Goal: Information Seeking & Learning: Learn about a topic

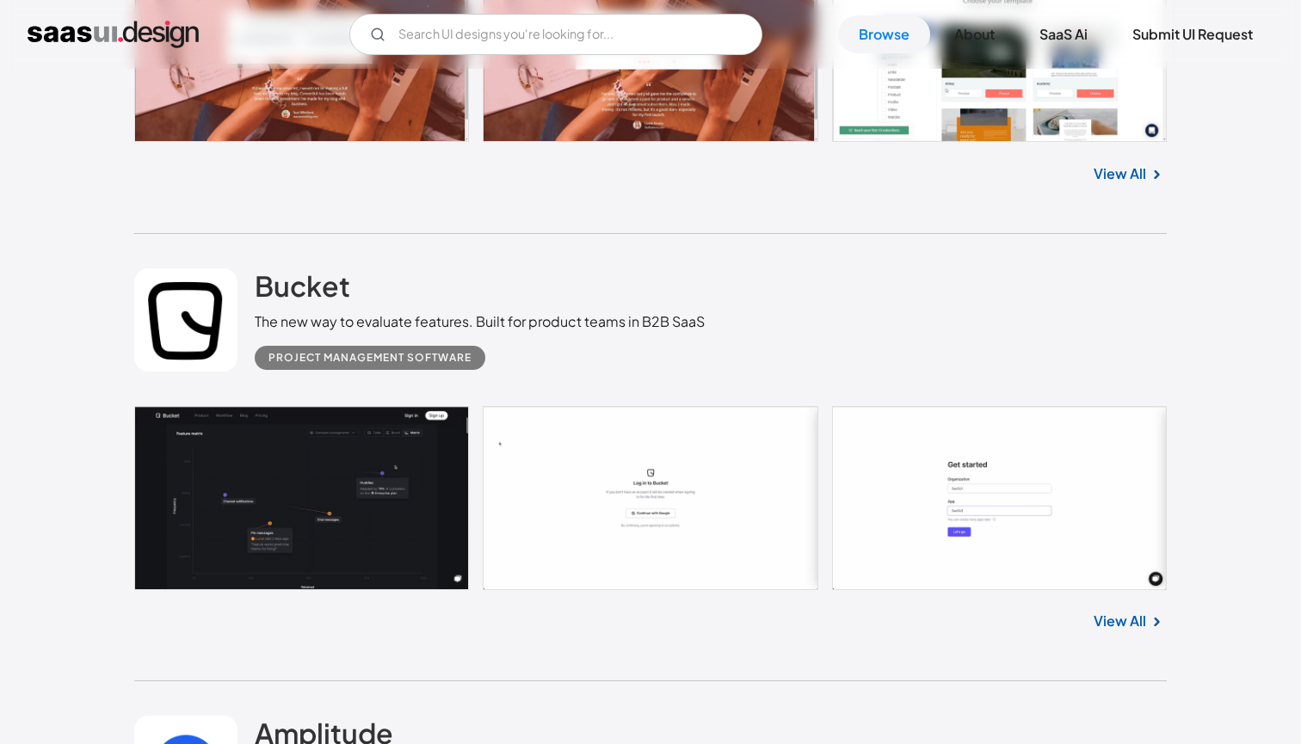
scroll to position [3053, 0]
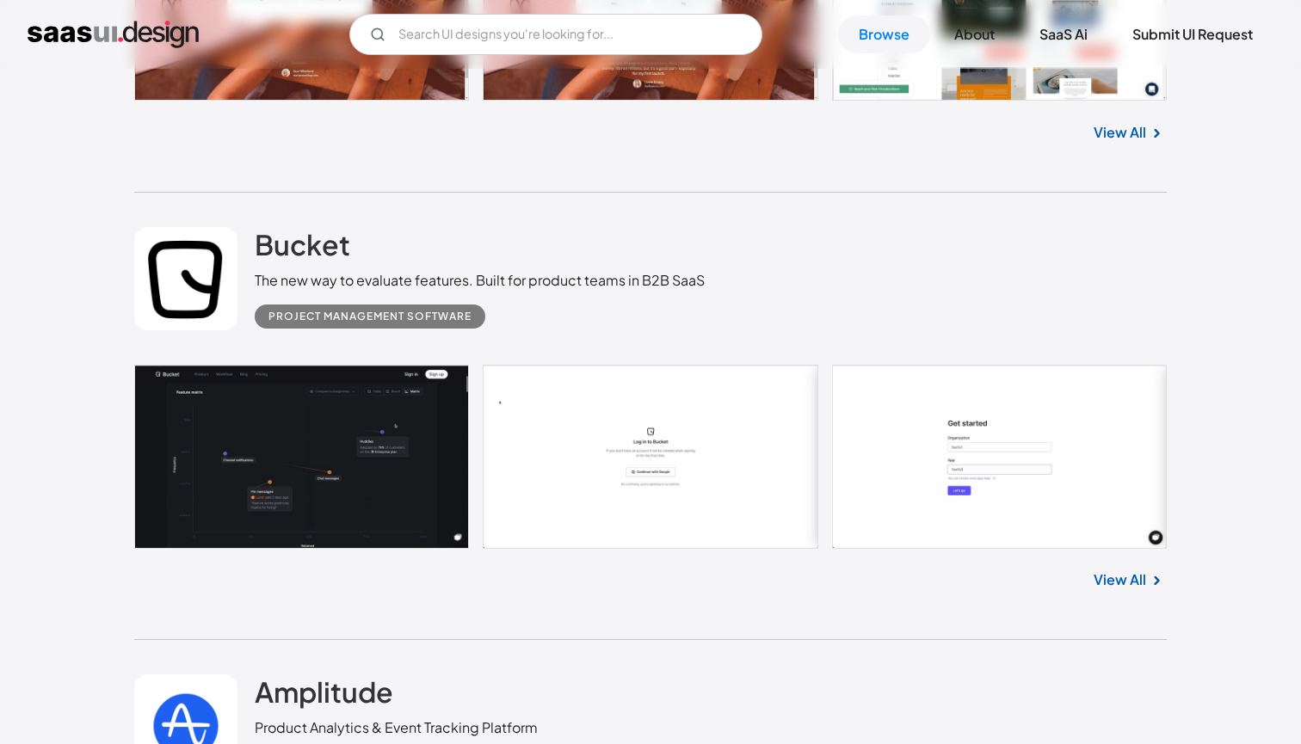
click at [401, 481] on link at bounding box center [650, 457] width 1033 height 184
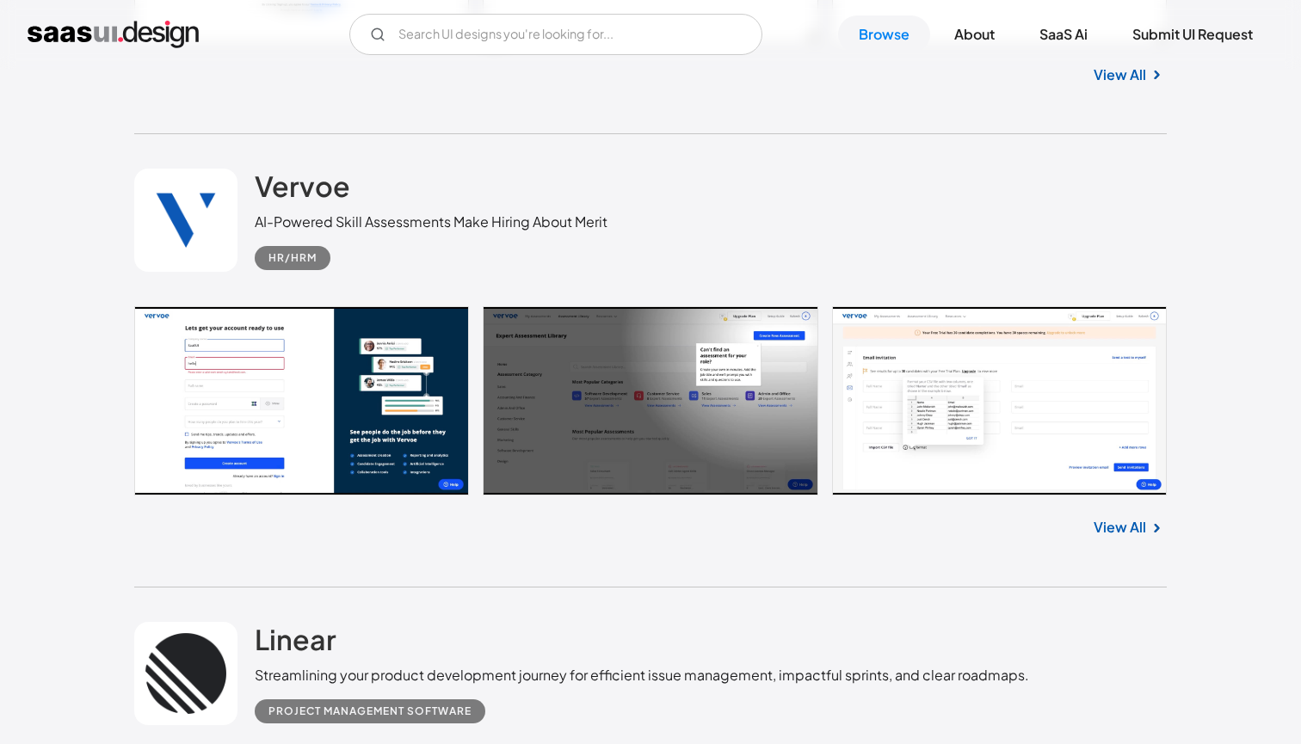
scroll to position [16889, 0]
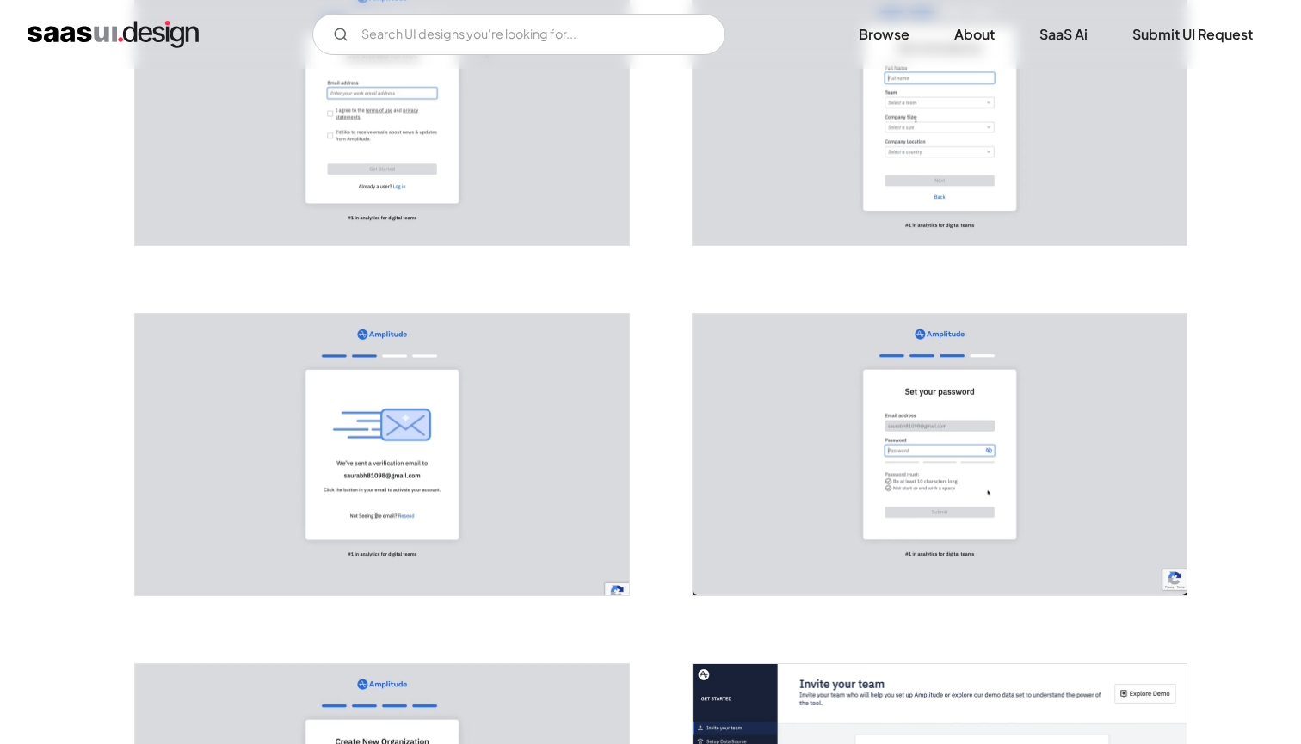
scroll to position [324, 0]
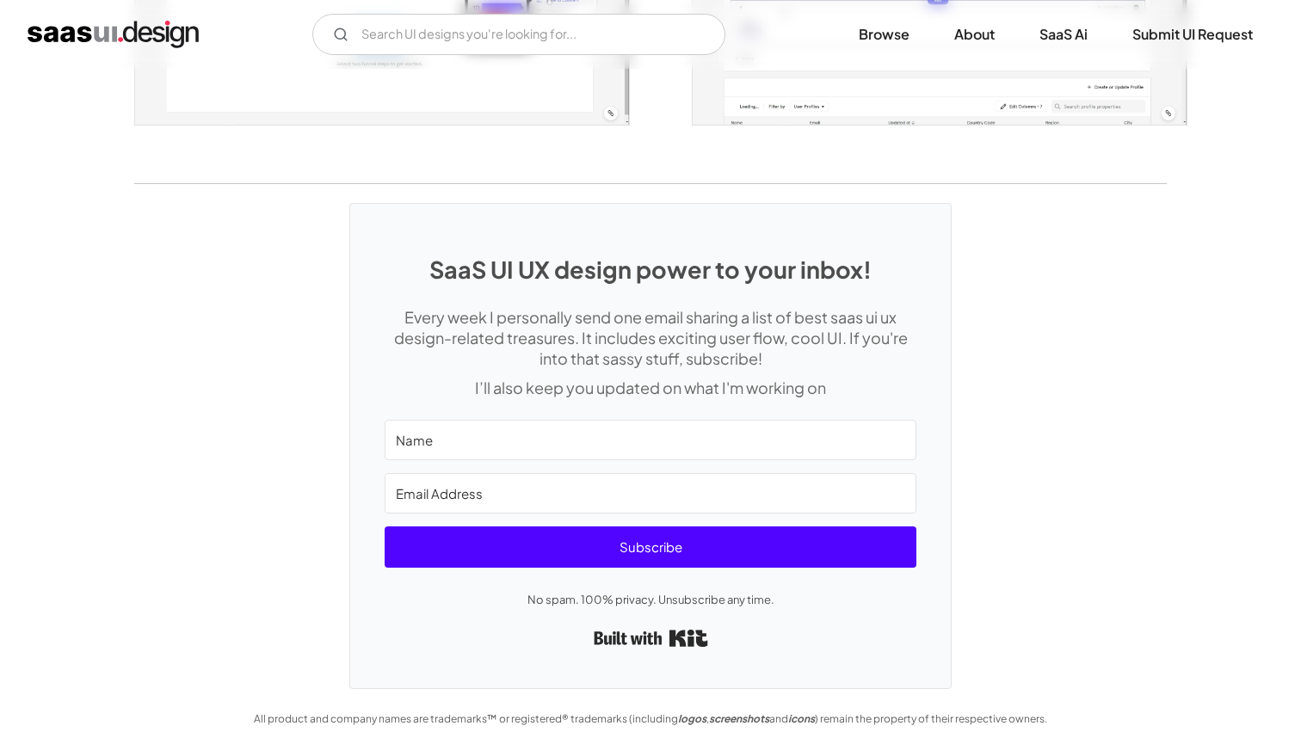
scroll to position [3361, 0]
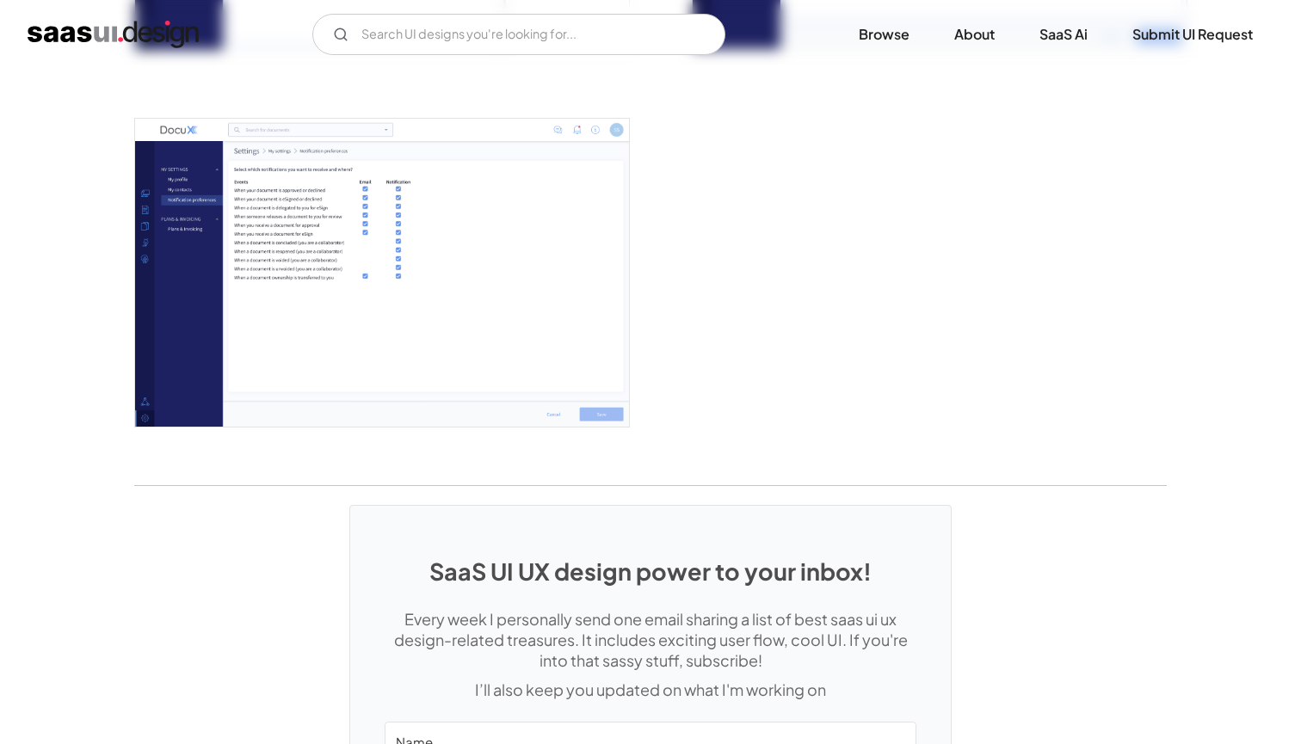
scroll to position [4062, 0]
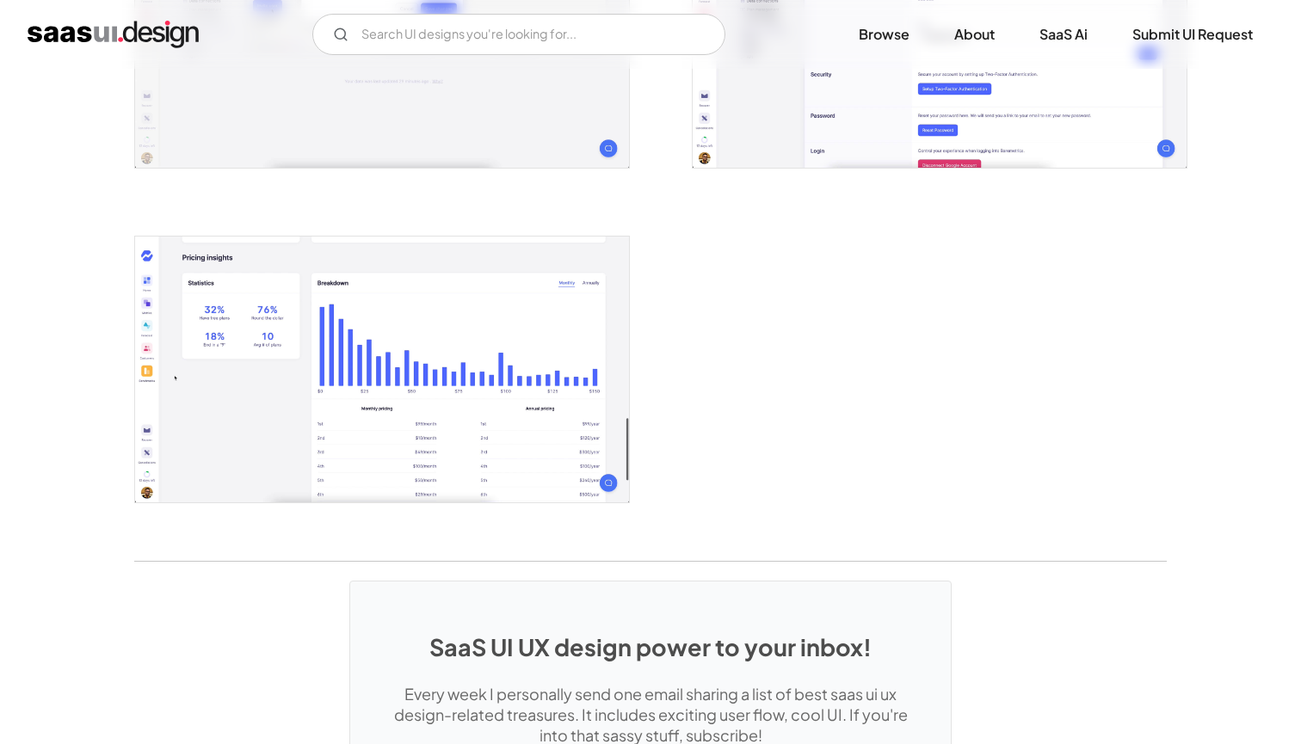
scroll to position [3167, 0]
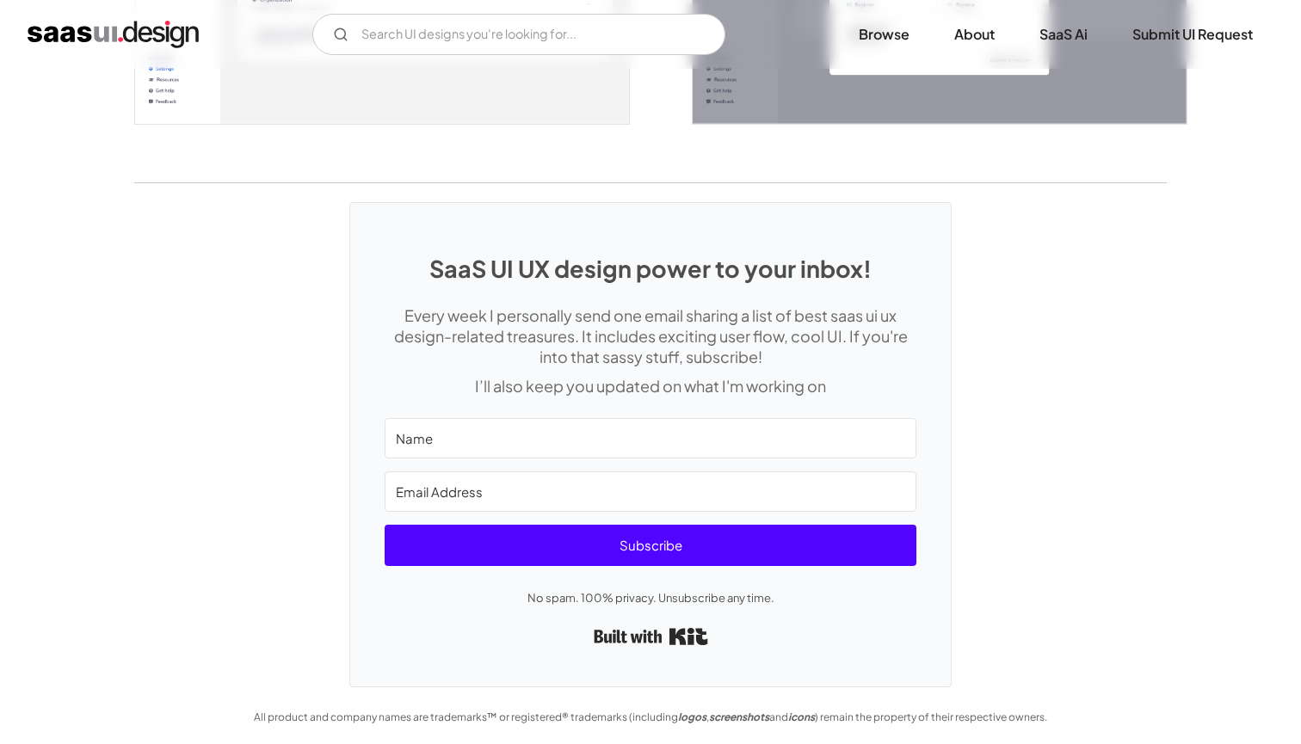
scroll to position [3986, 0]
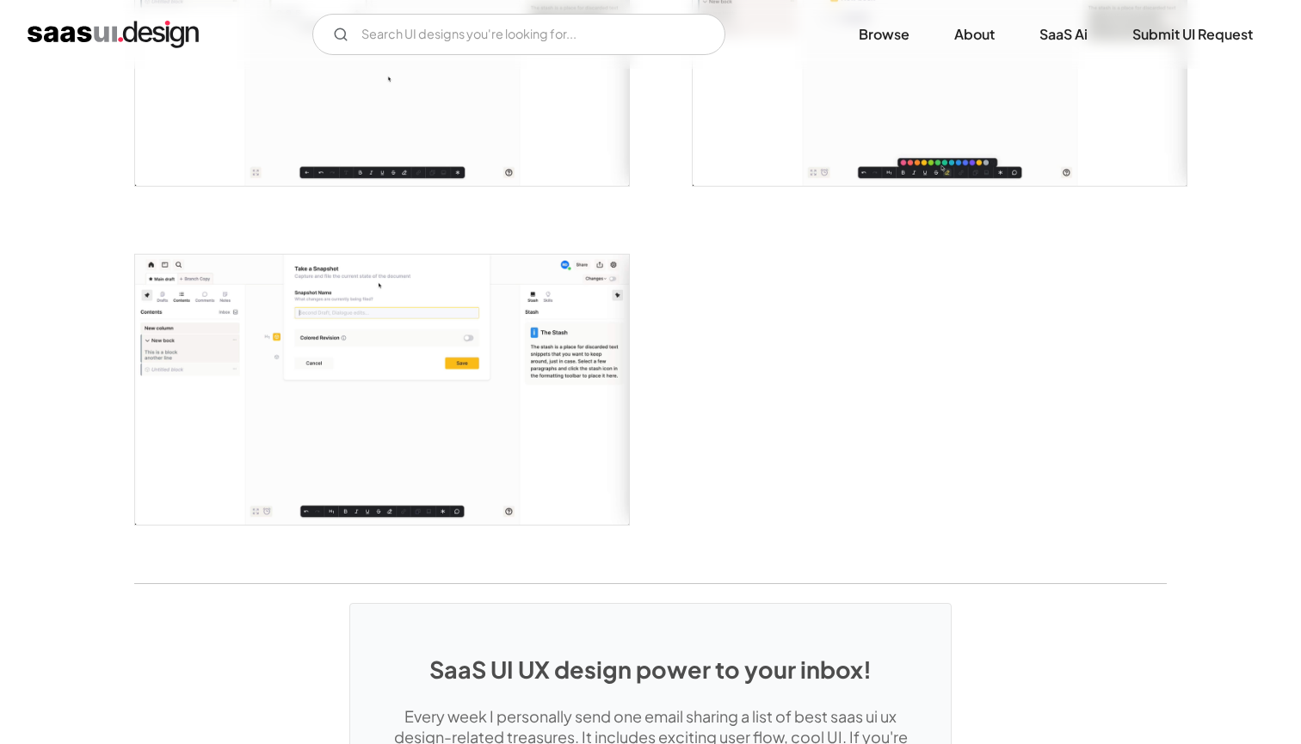
scroll to position [3911, 0]
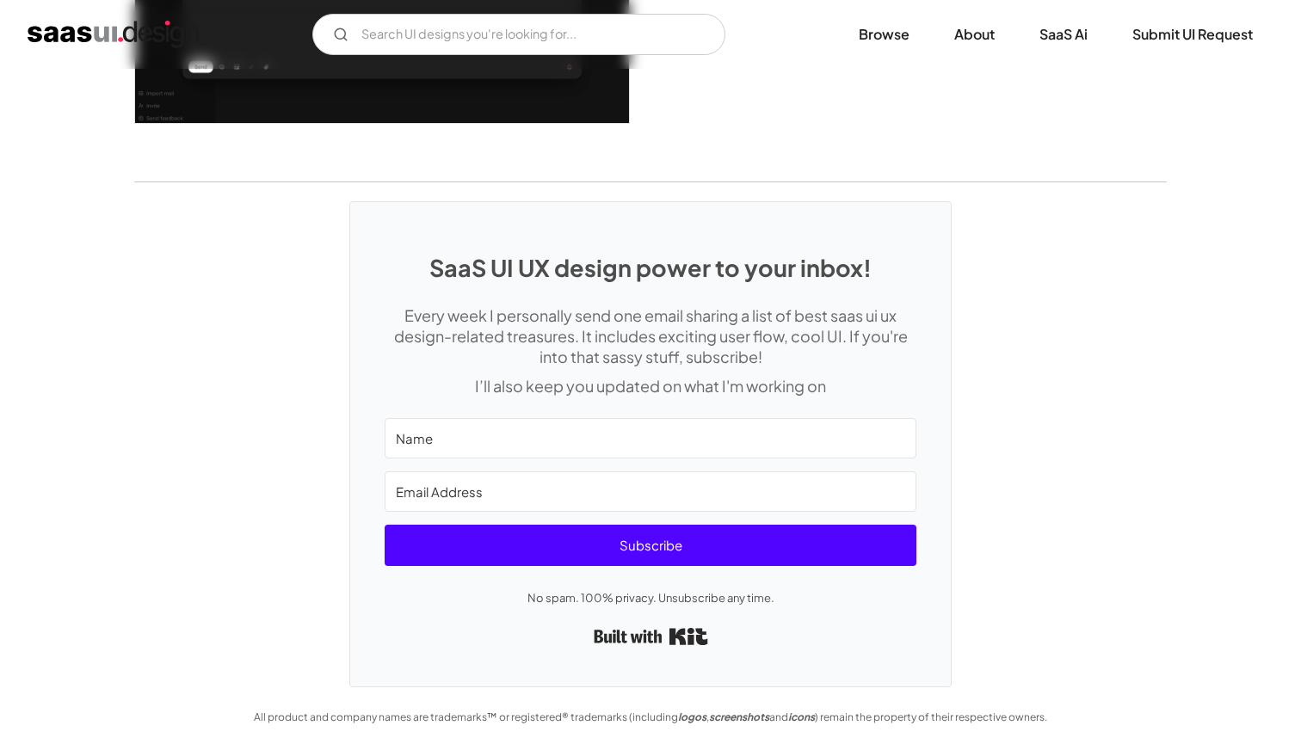
scroll to position [3608, 0]
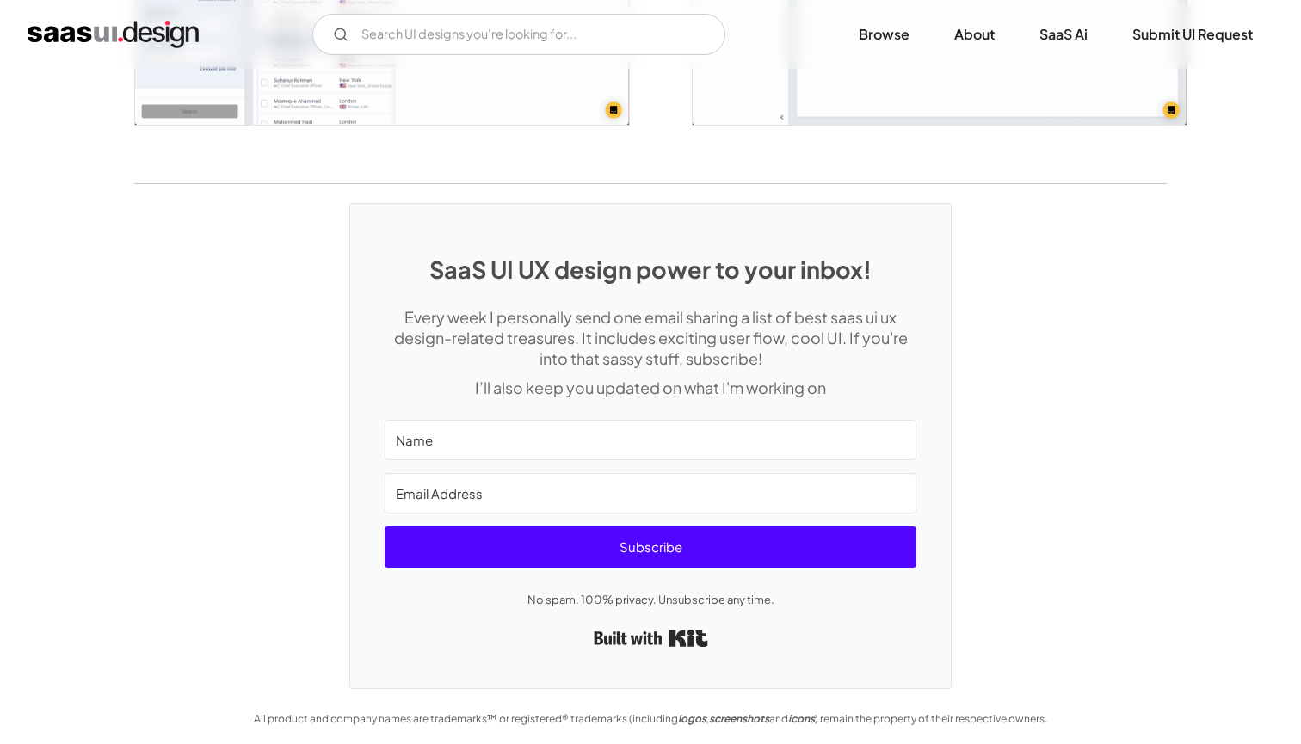
scroll to position [4307, 0]
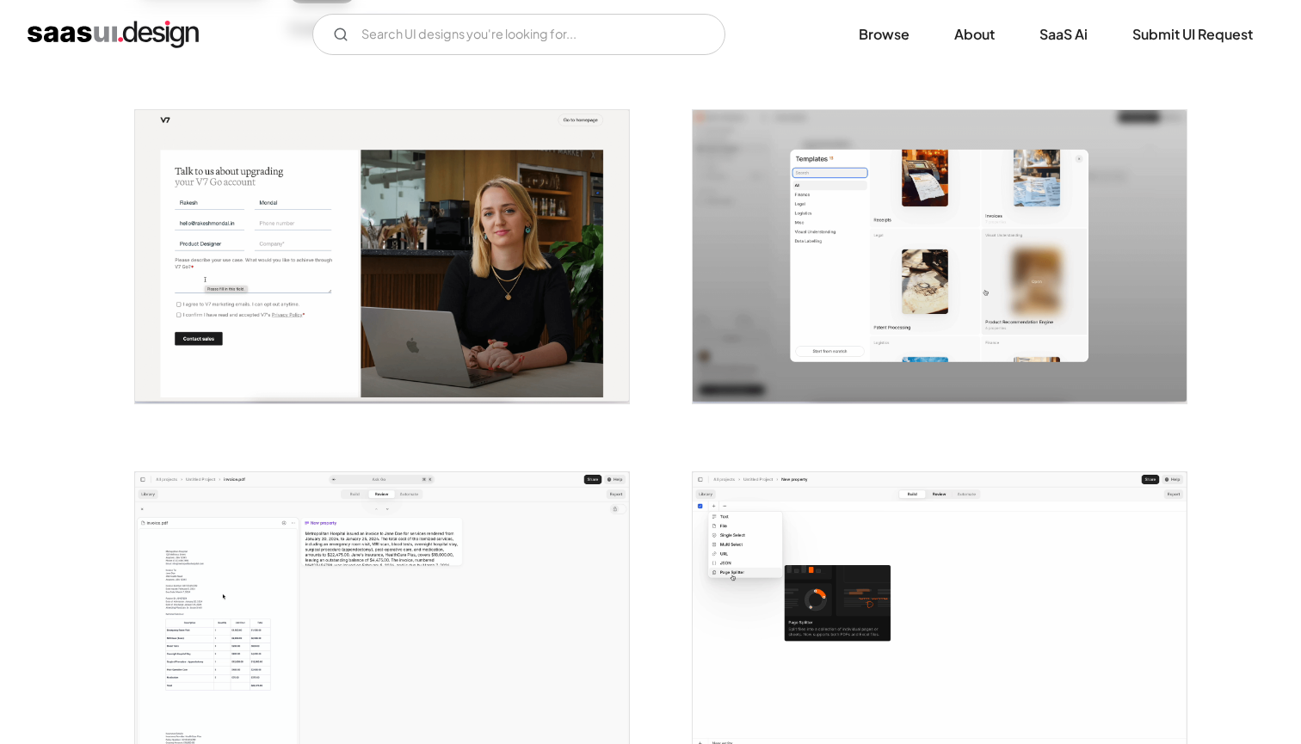
scroll to position [302, 0]
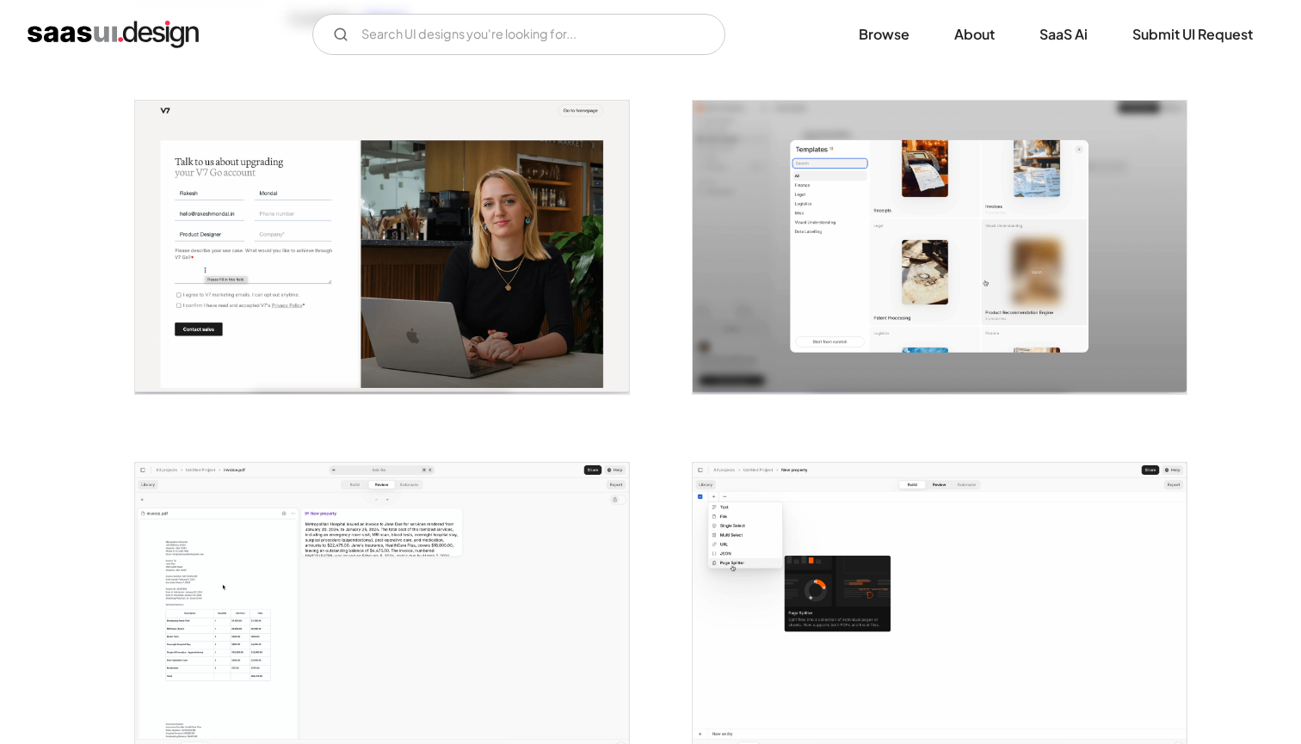
click at [453, 269] on img "open lightbox" at bounding box center [382, 247] width 494 height 293
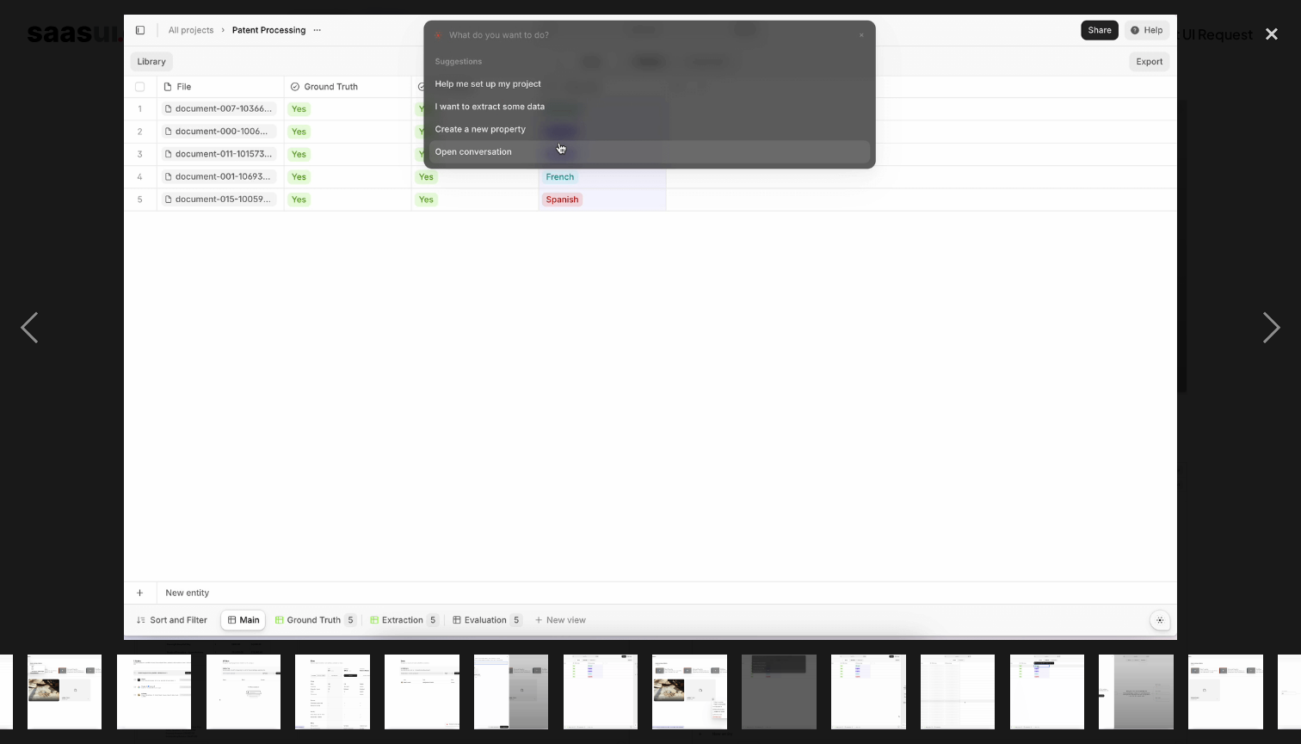
scroll to position [0, 589]
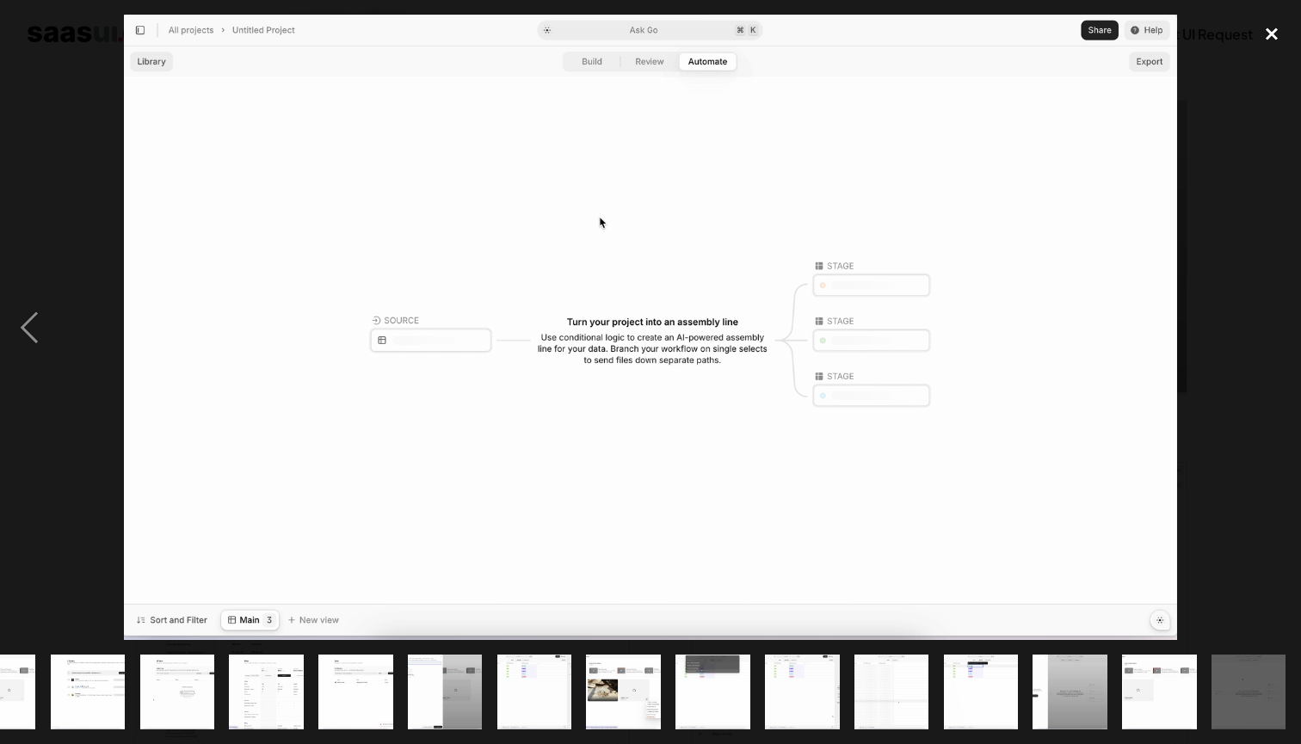
click at [1283, 31] on div "close lightbox" at bounding box center [1272, 34] width 59 height 38
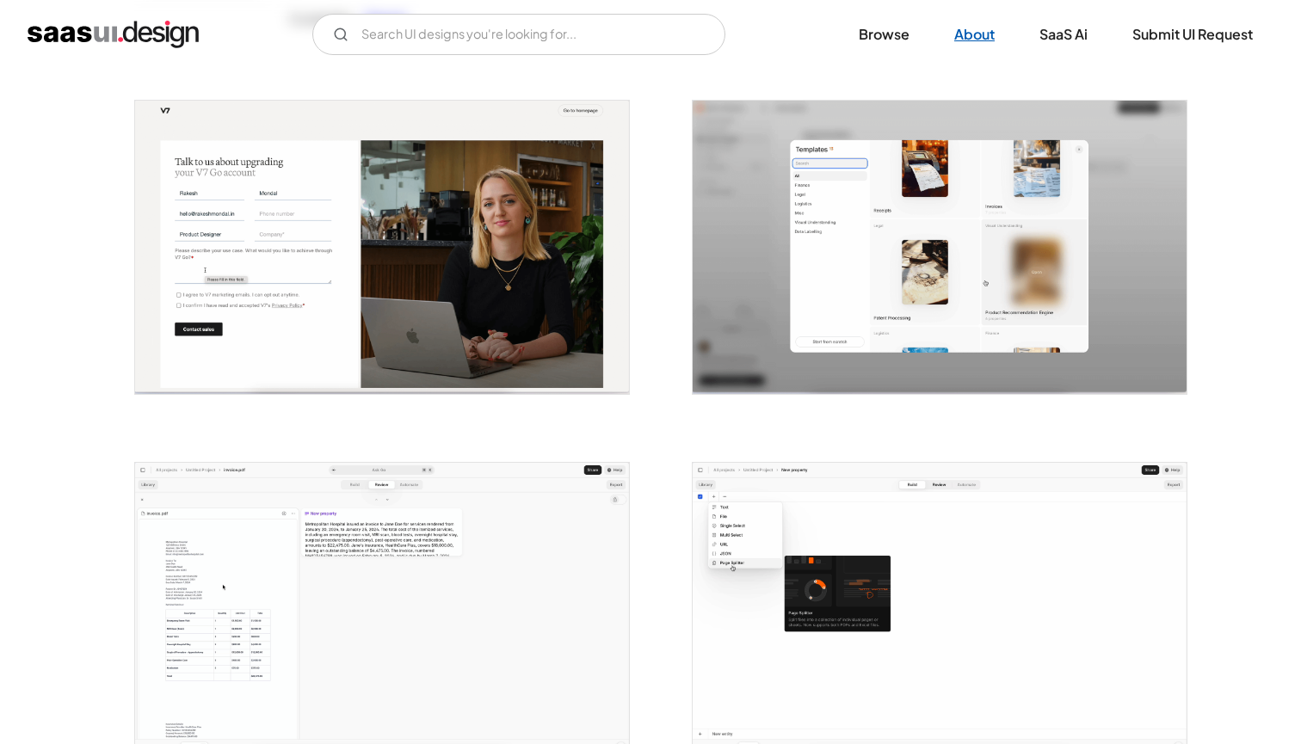
scroll to position [0, 0]
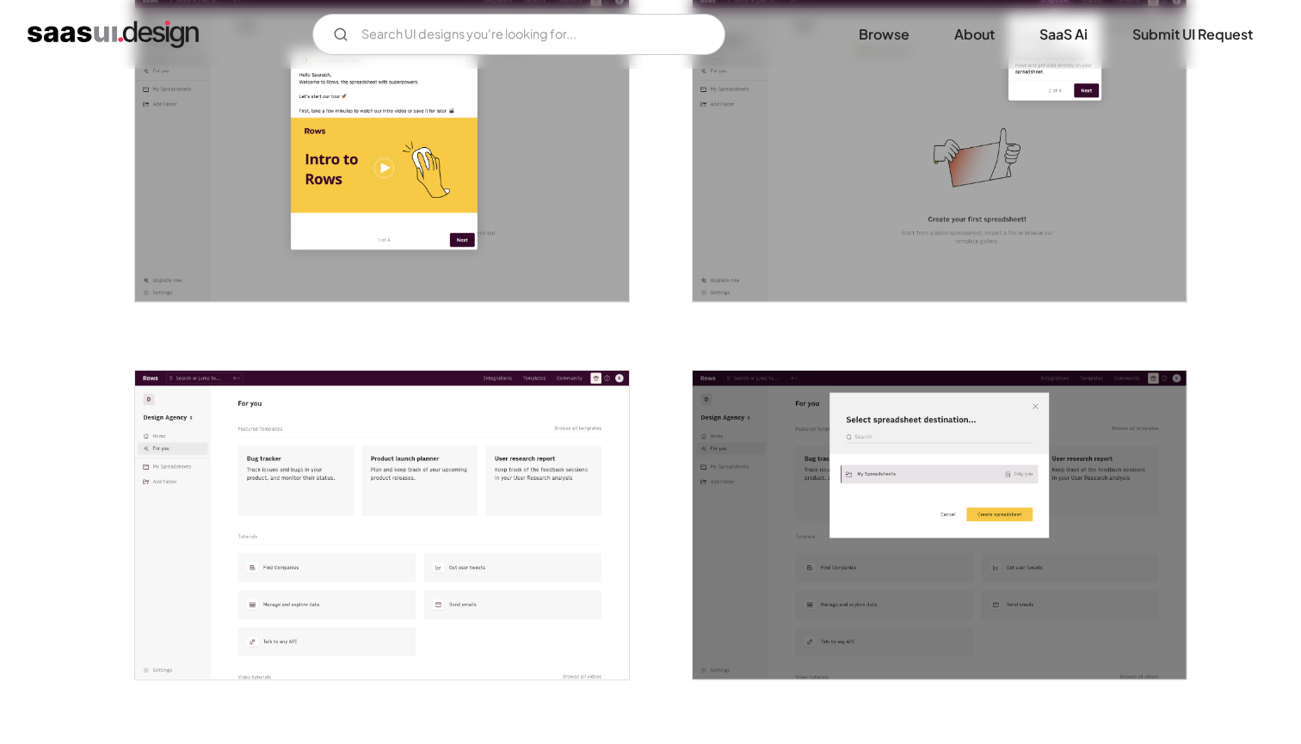
scroll to position [1922, 0]
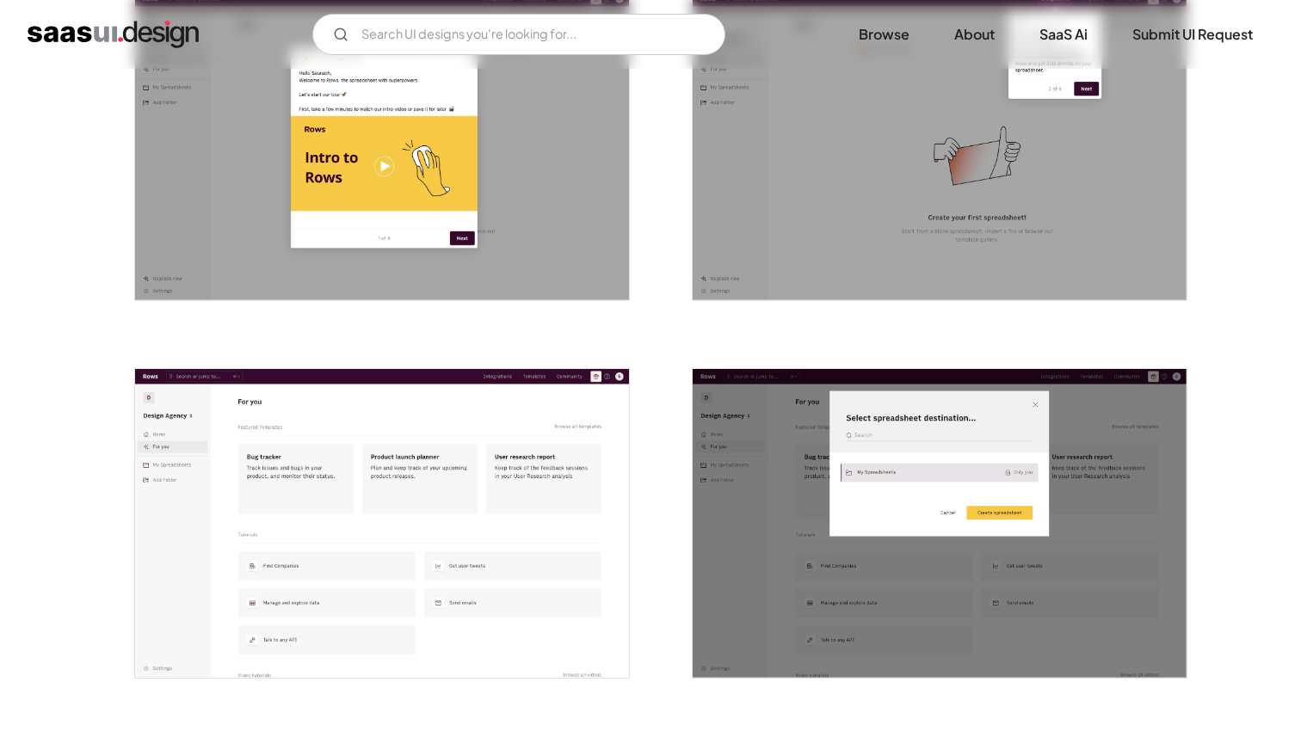
click at [465, 482] on img "open lightbox" at bounding box center [382, 523] width 494 height 309
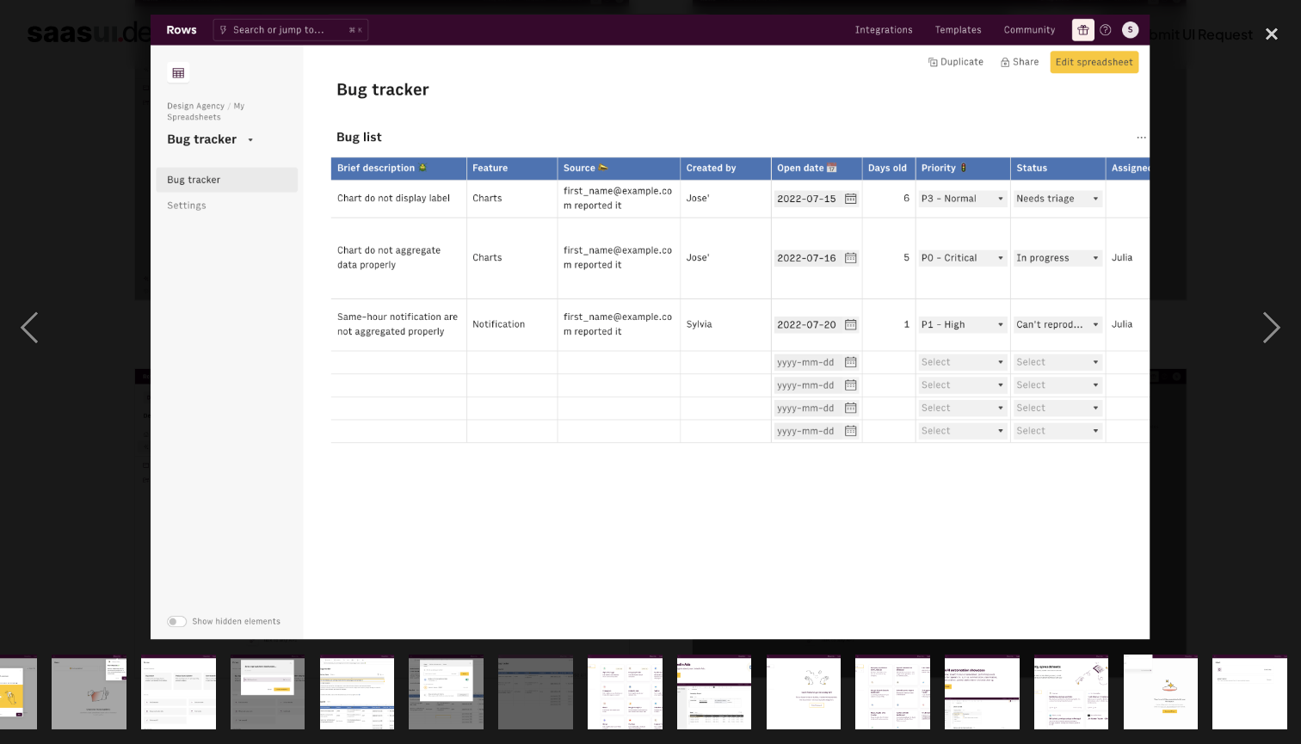
scroll to position [0, 768]
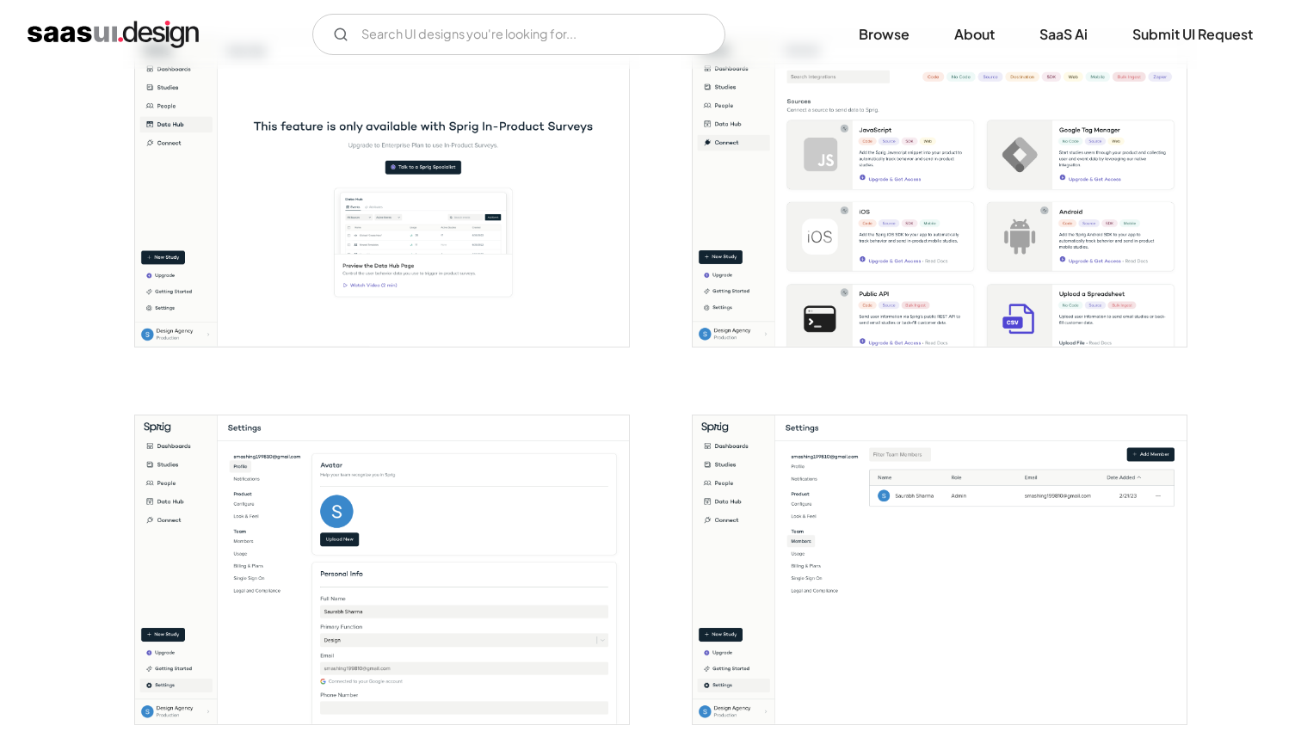
scroll to position [2329, 0]
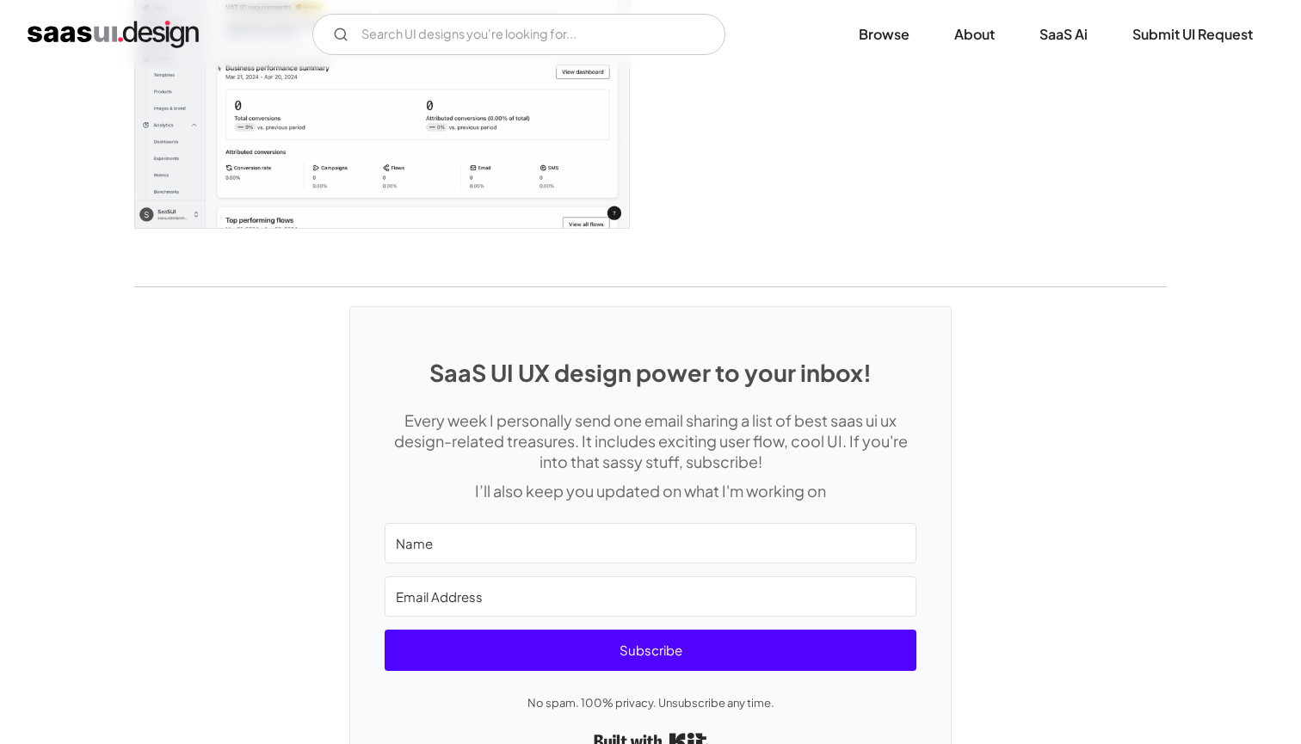
scroll to position [4922, 0]
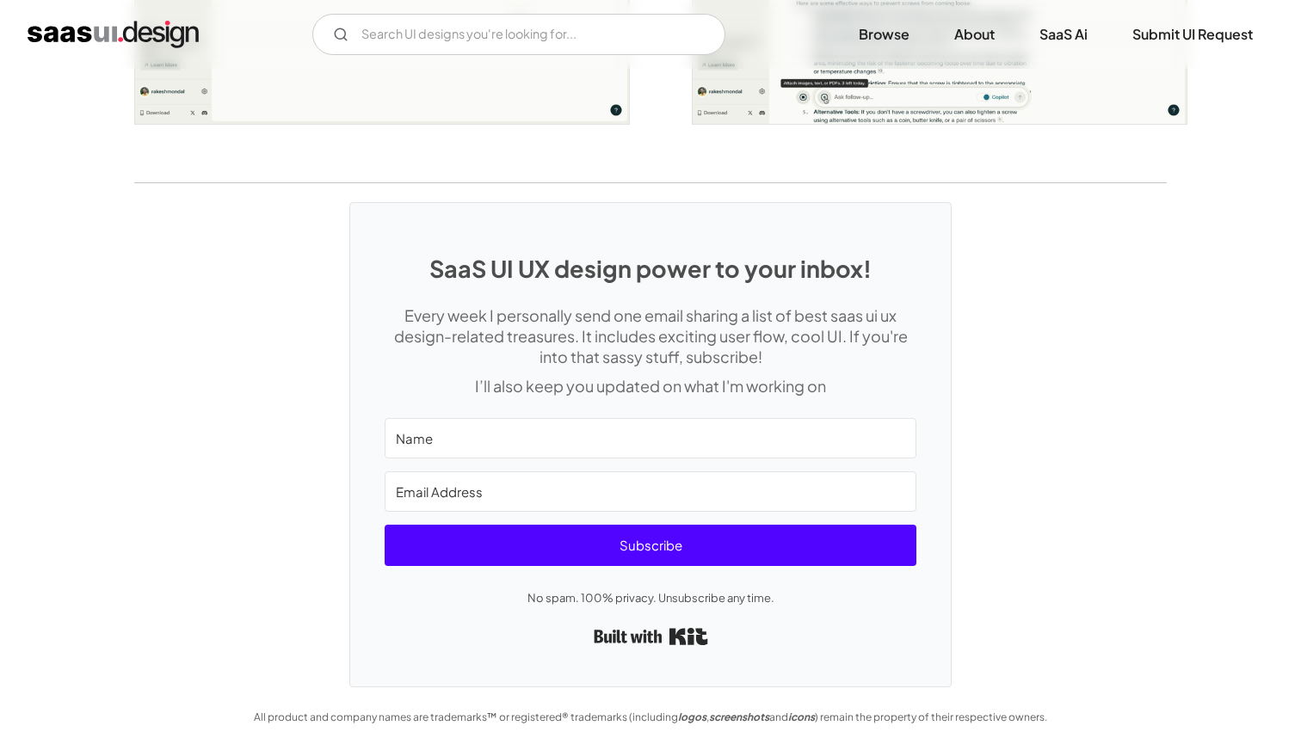
scroll to position [3502, 0]
